Goal: Information Seeking & Learning: Learn about a topic

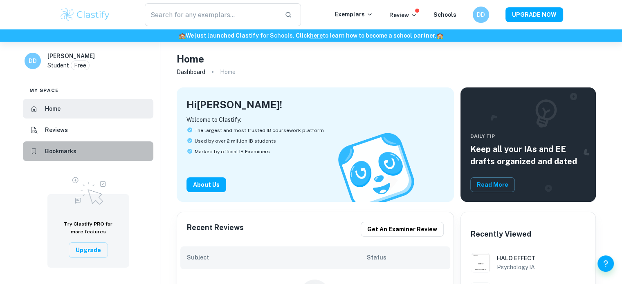
click at [103, 145] on li "Bookmarks" at bounding box center [88, 152] width 130 height 20
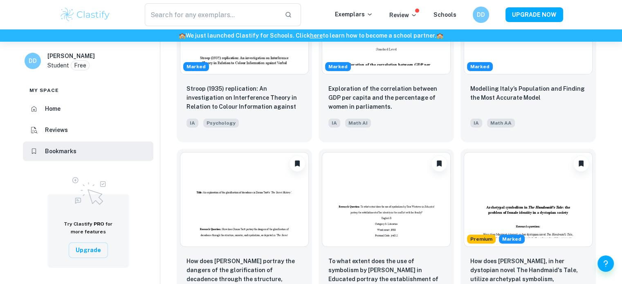
scroll to position [286, 0]
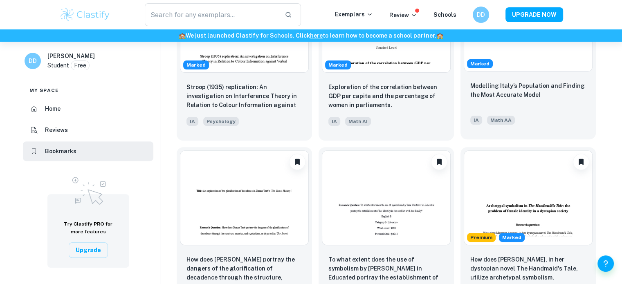
click at [524, 72] on div "Marked" at bounding box center [528, 23] width 135 height 101
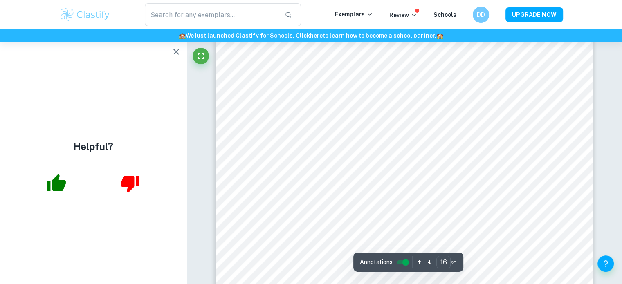
scroll to position [8444, 0]
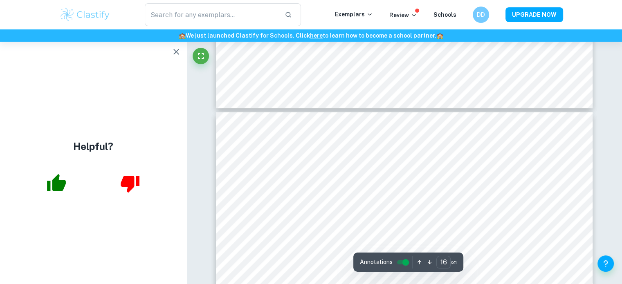
type input "15"
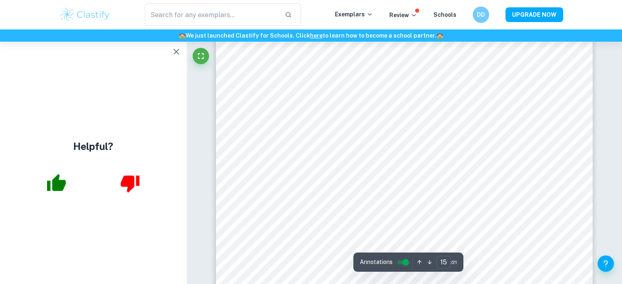
scroll to position [7971, 0]
